Goal: Transaction & Acquisition: Purchase product/service

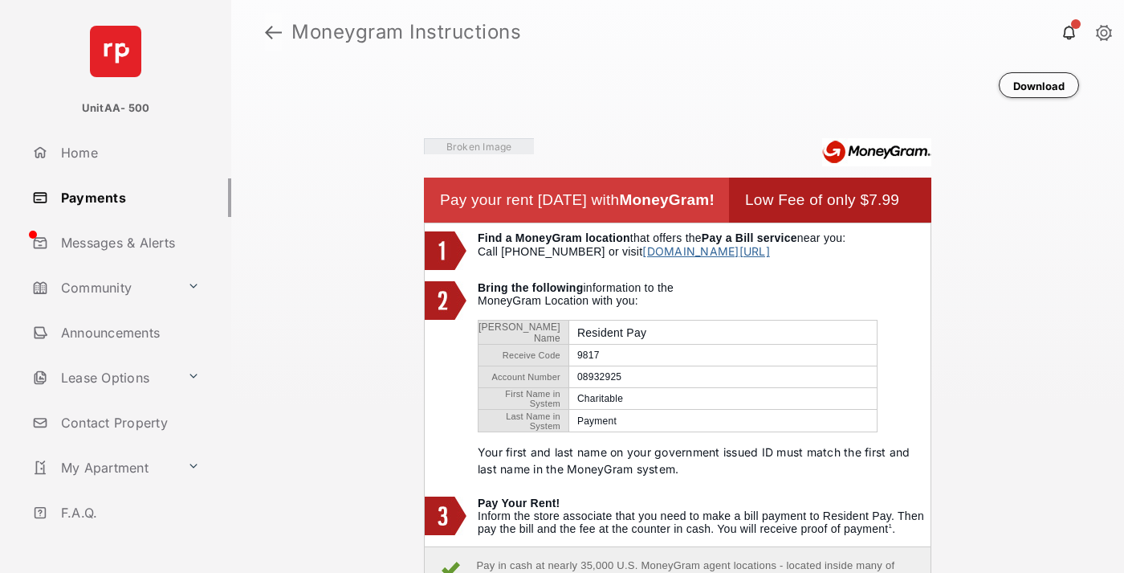
click at [273, 32] on link at bounding box center [273, 32] width 17 height 39
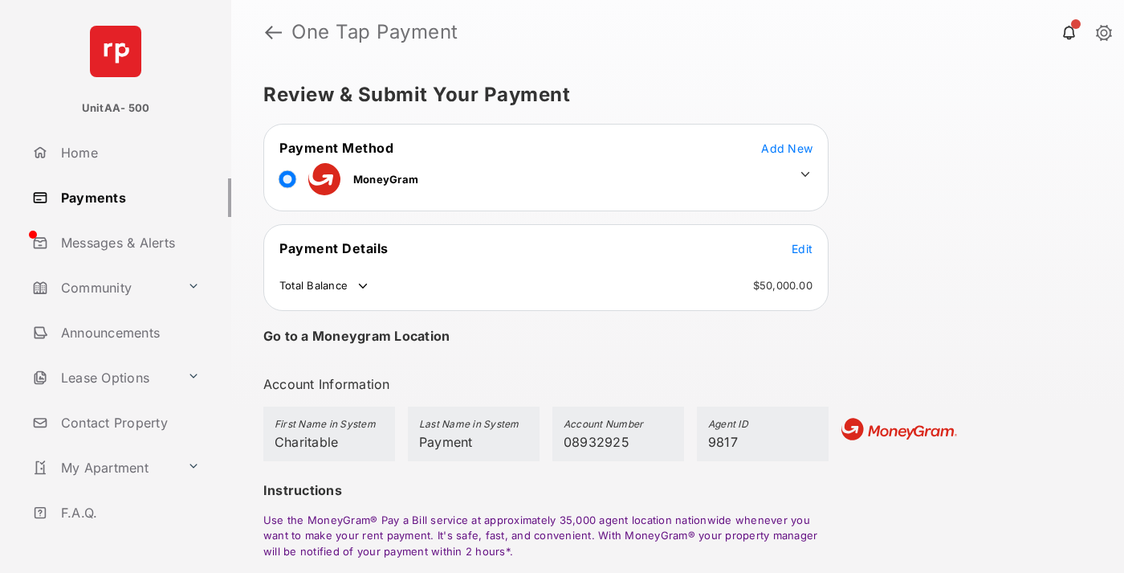
click at [802, 248] on span "Edit" at bounding box center [802, 249] width 21 height 14
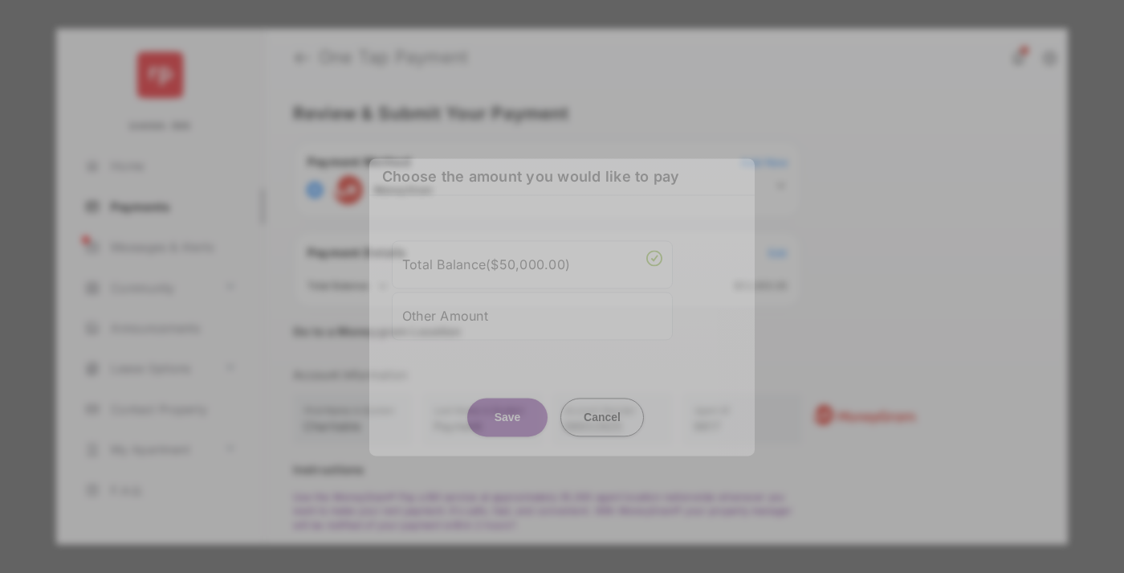
click at [533, 315] on div "Other Amount" at bounding box center [532, 315] width 260 height 27
type input "****"
click at [508, 428] on button "Save" at bounding box center [507, 417] width 80 height 39
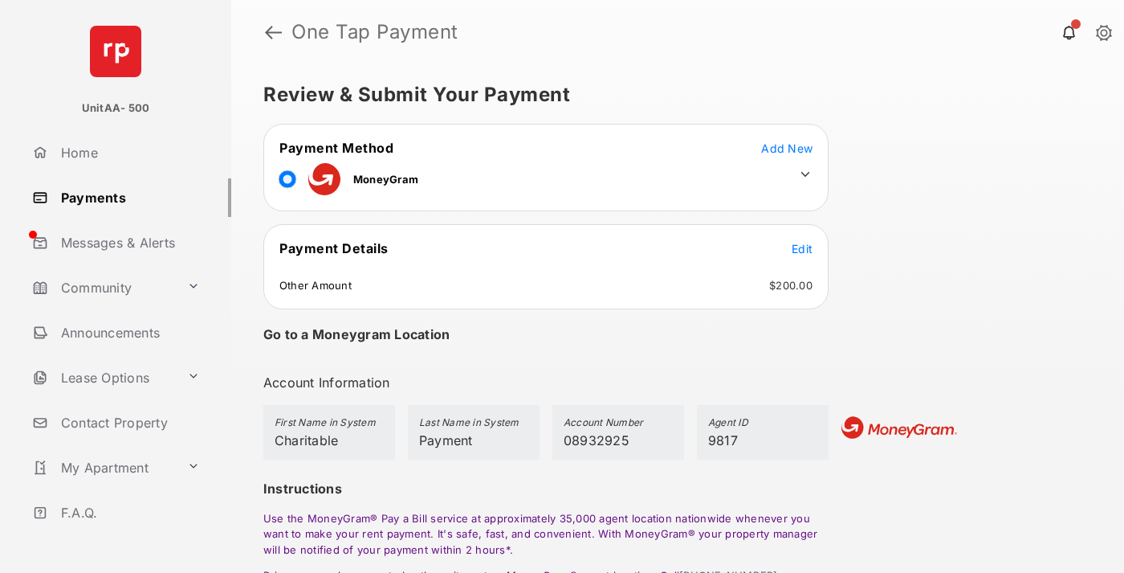
click at [806, 174] on icon at bounding box center [805, 174] width 14 height 14
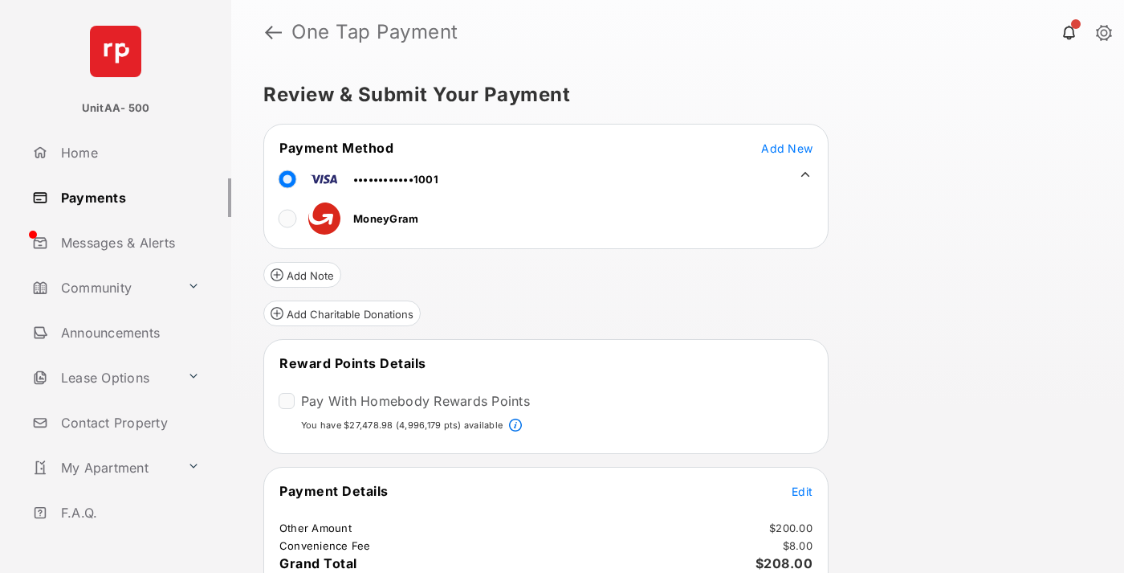
click at [341, 313] on button "Add Charitable Donations" at bounding box center [341, 313] width 157 height 26
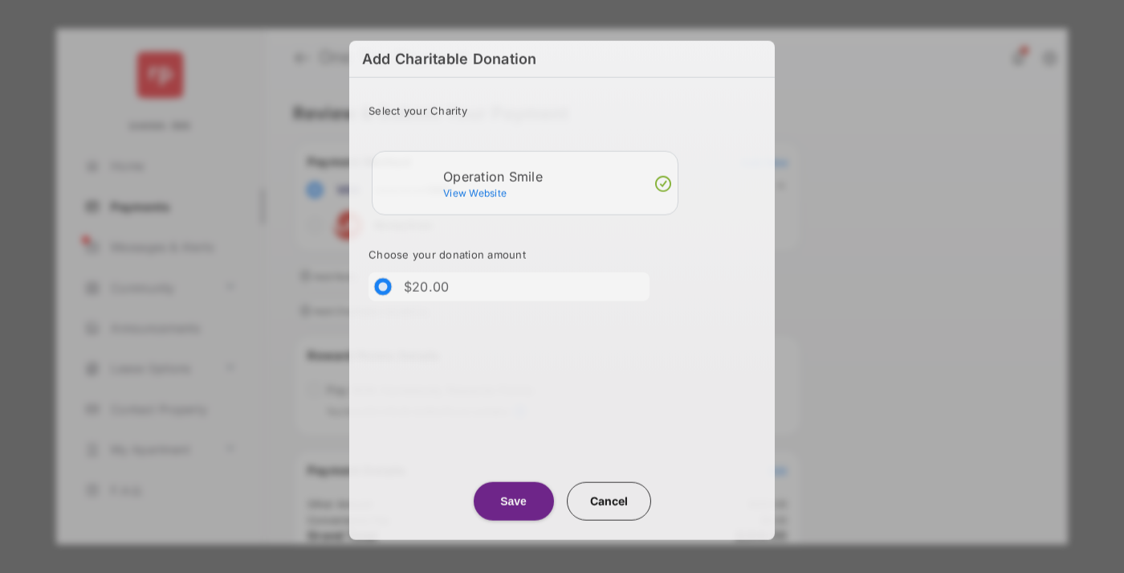
click at [513, 502] on button "Save" at bounding box center [514, 501] width 80 height 39
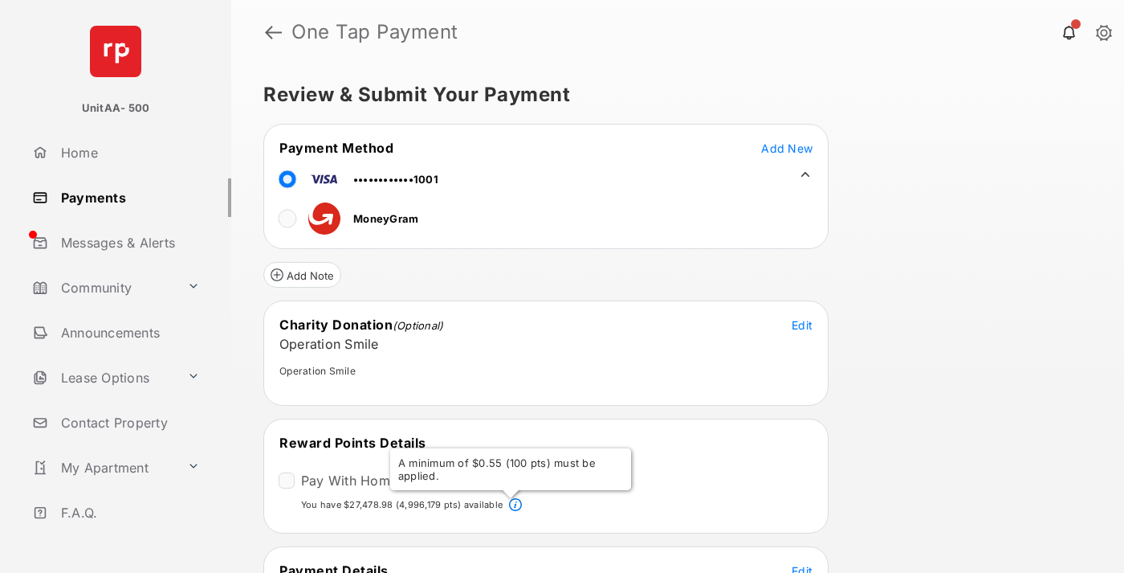
click at [802, 567] on span "Edit" at bounding box center [802, 571] width 21 height 14
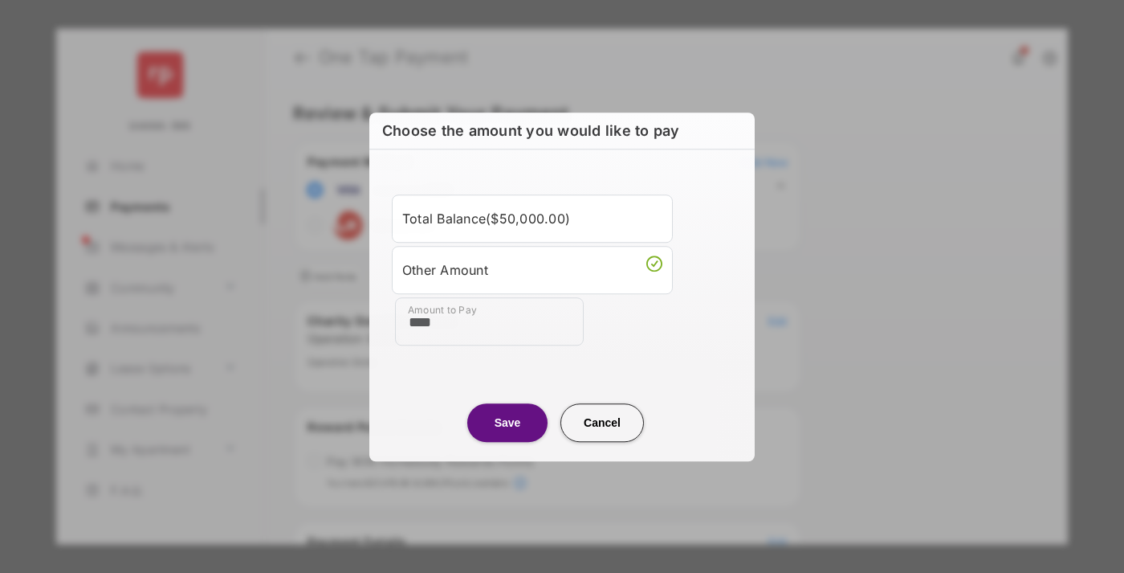
click at [508, 422] on button "Save" at bounding box center [507, 422] width 80 height 39
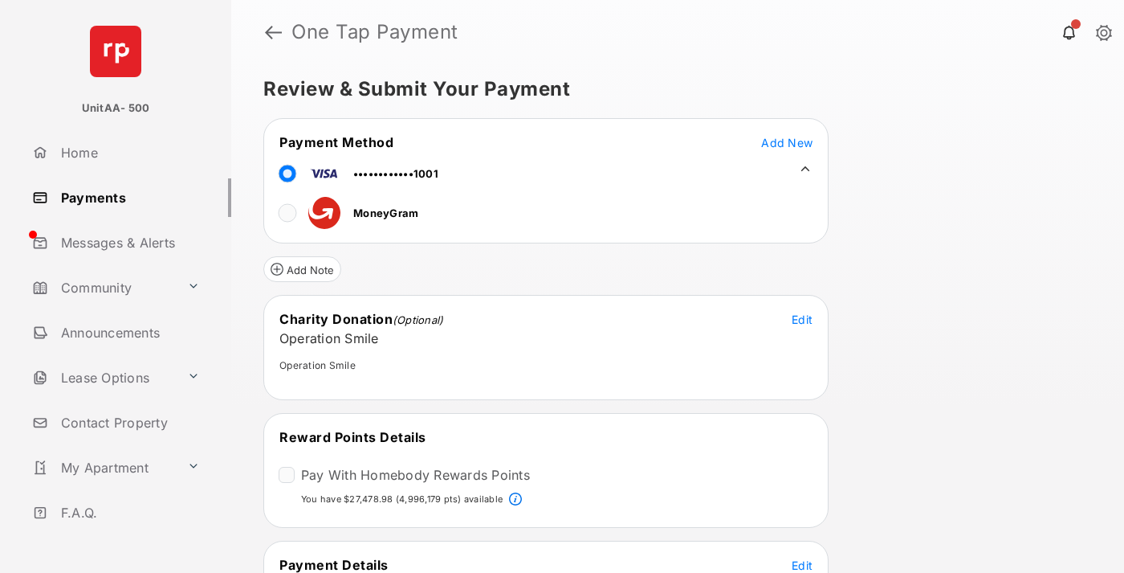
scroll to position [193, 0]
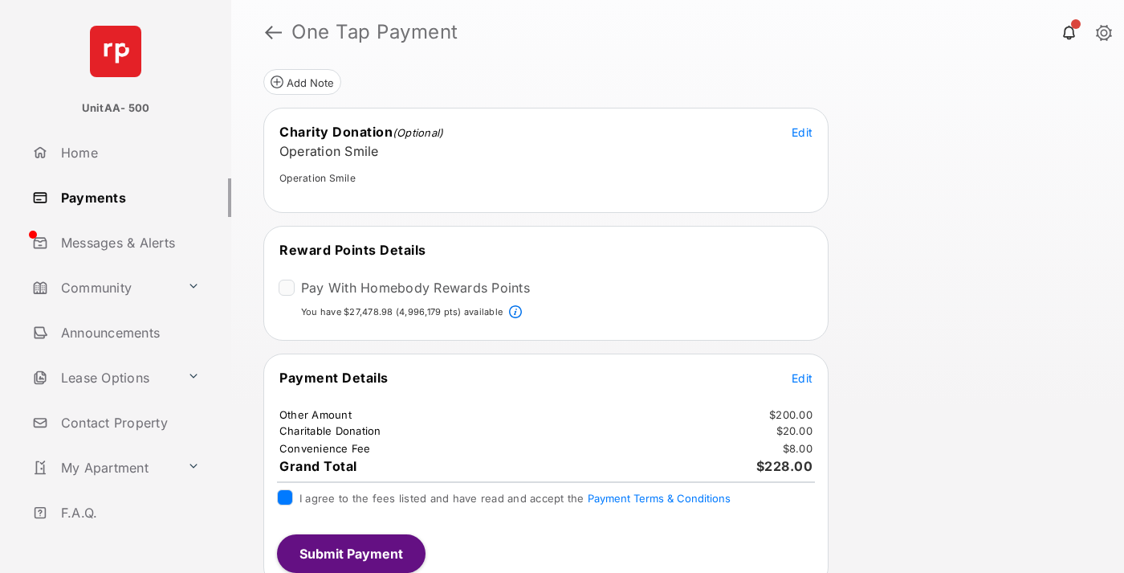
click at [350, 553] on button "Submit Payment" at bounding box center [351, 553] width 149 height 39
